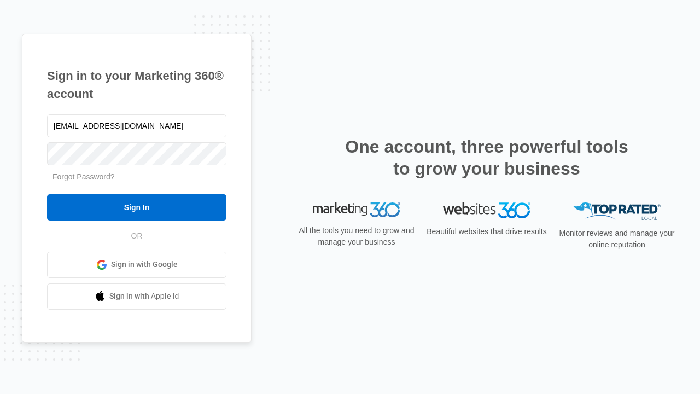
type input "[EMAIL_ADDRESS][DOMAIN_NAME]"
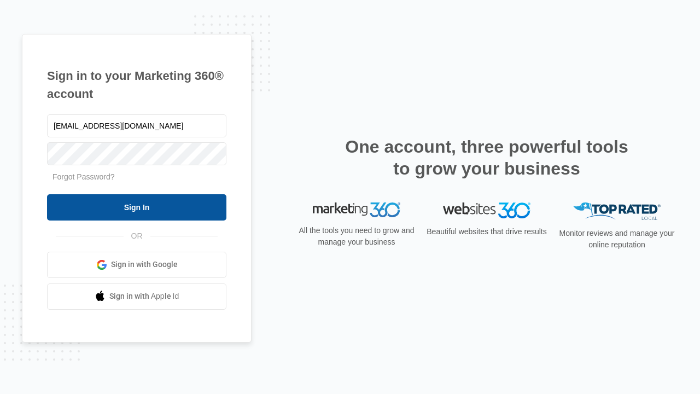
click at [137, 207] on input "Sign In" at bounding box center [136, 207] width 179 height 26
